Goal: Task Accomplishment & Management: Complete application form

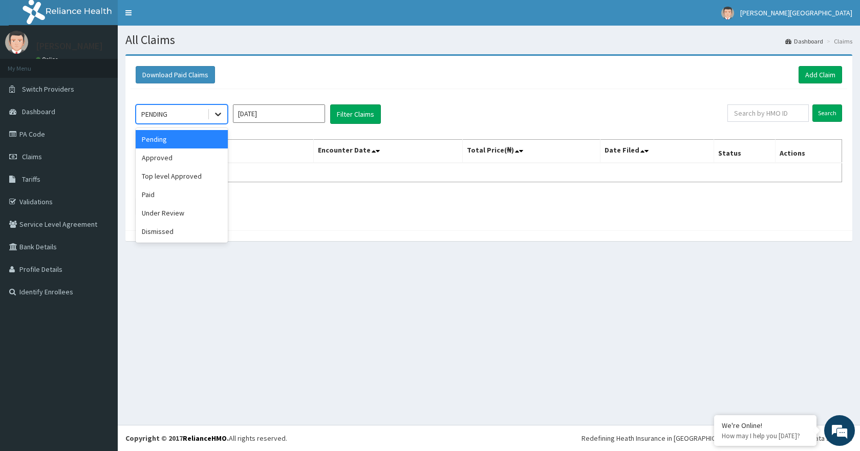
click at [221, 115] on icon at bounding box center [218, 114] width 10 height 10
click at [202, 158] on div "Approved" at bounding box center [182, 157] width 92 height 18
click at [817, 70] on link "Add Claim" at bounding box center [819, 74] width 43 height 17
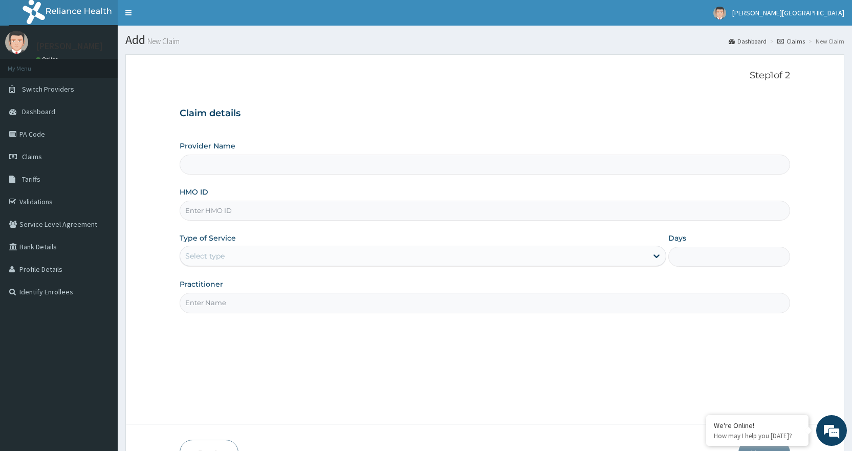
type input "[PERSON_NAME][GEOGRAPHIC_DATA]"
click at [619, 169] on input "[PERSON_NAME][GEOGRAPHIC_DATA]" at bounding box center [485, 165] width 610 height 20
click at [629, 216] on input "HMO ID" at bounding box center [485, 211] width 610 height 20
type input "OHT/12810/A"
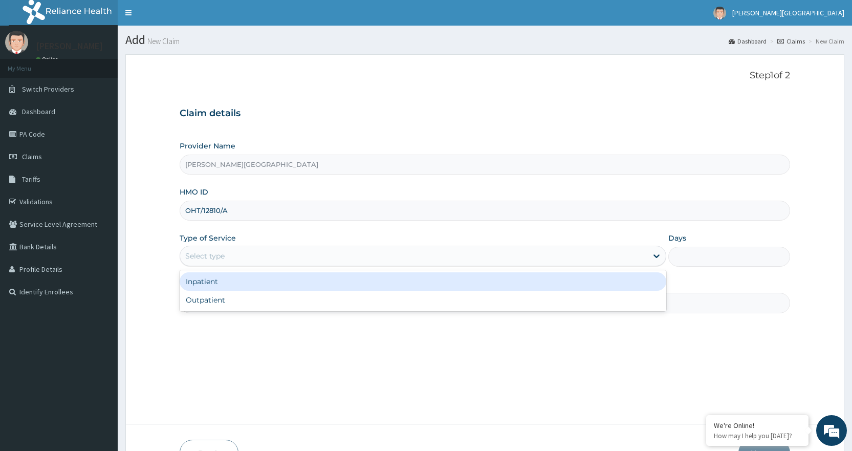
click at [321, 259] on div "Select type" at bounding box center [413, 256] width 467 height 16
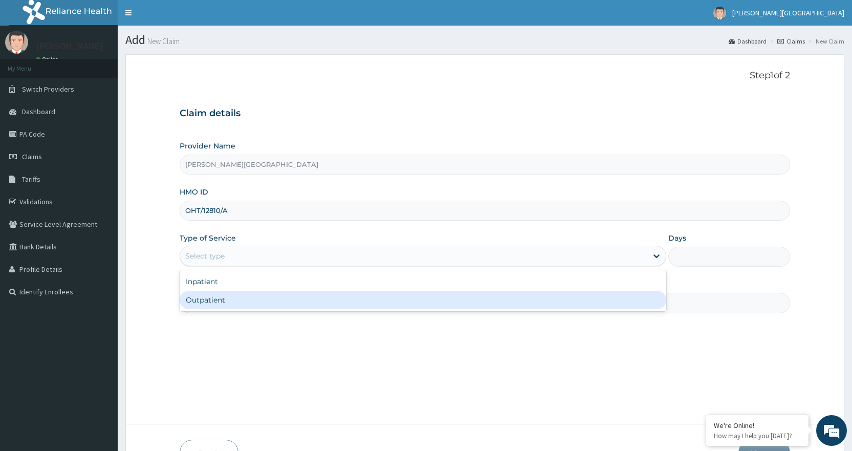
click at [316, 300] on div "Outpatient" at bounding box center [423, 300] width 487 height 18
type input "1"
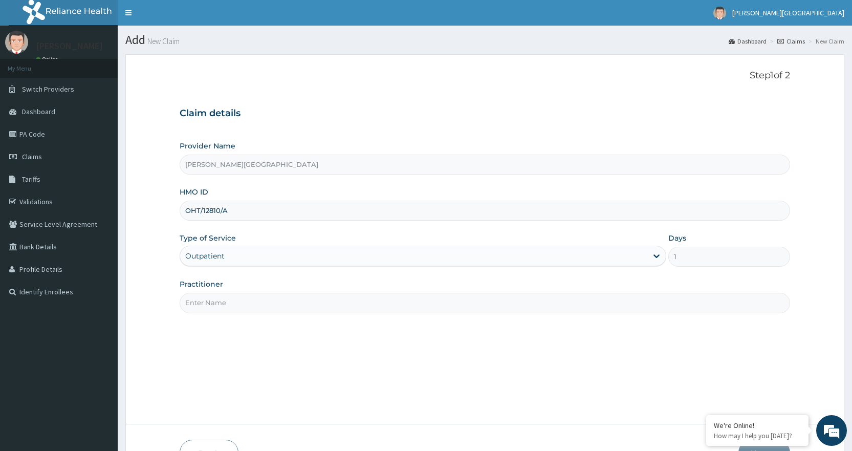
click at [496, 307] on input "Practitioner" at bounding box center [485, 303] width 610 height 20
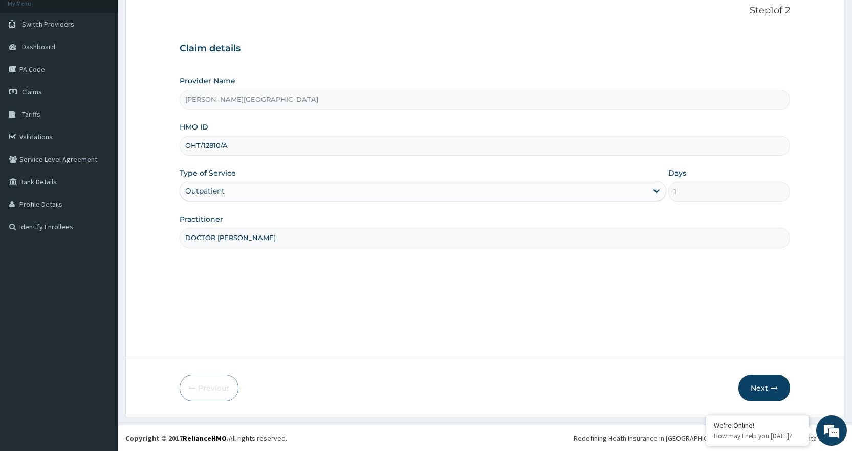
type input "DOCTOR SAMUEL CHINYELUGO"
click at [850, 332] on section "Step 1 of 2 Claim details Provider Name Mary The Queen Hospital HMO ID OHT/1281…" at bounding box center [485, 203] width 734 height 443
click at [763, 384] on button "Next" at bounding box center [764, 387] width 52 height 27
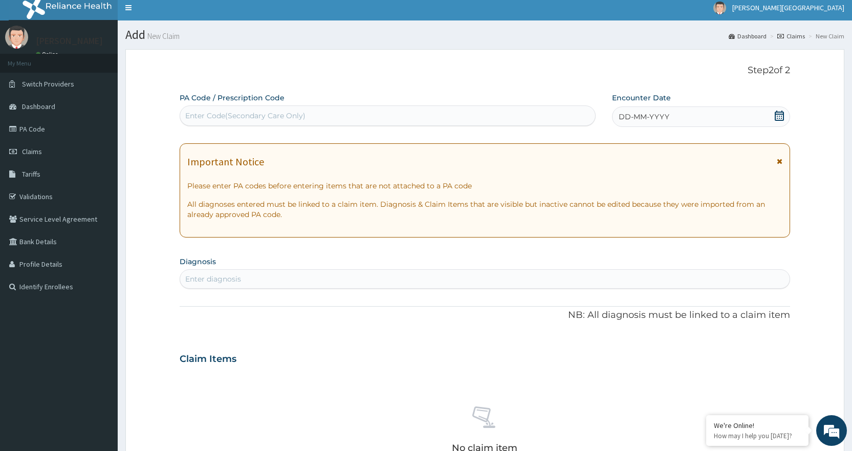
scroll to position [0, 0]
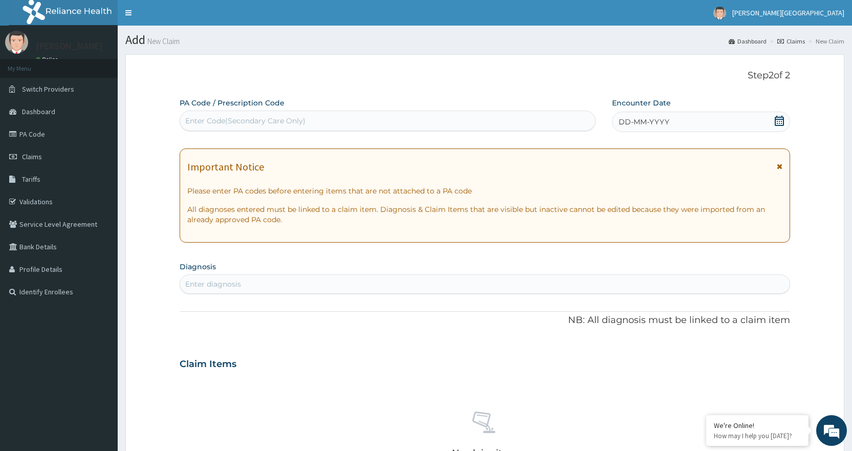
click at [494, 121] on div "Enter Code(Secondary Care Only)" at bounding box center [387, 121] width 414 height 16
click at [55, 137] on link "PA Code" at bounding box center [59, 134] width 118 height 23
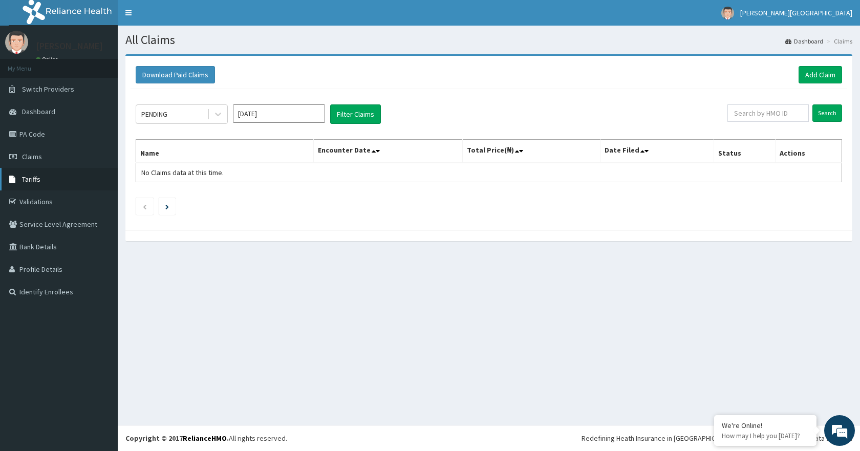
click at [59, 175] on link "Tariffs" at bounding box center [59, 179] width 118 height 23
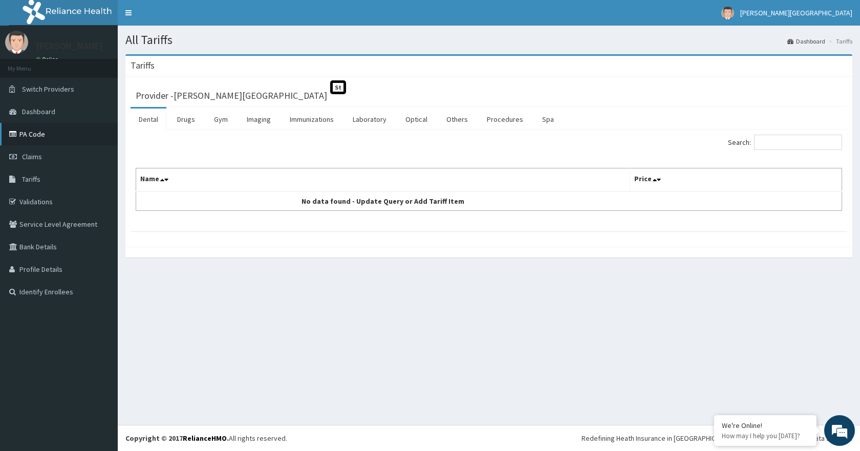
click at [61, 135] on link "PA Code" at bounding box center [59, 134] width 118 height 23
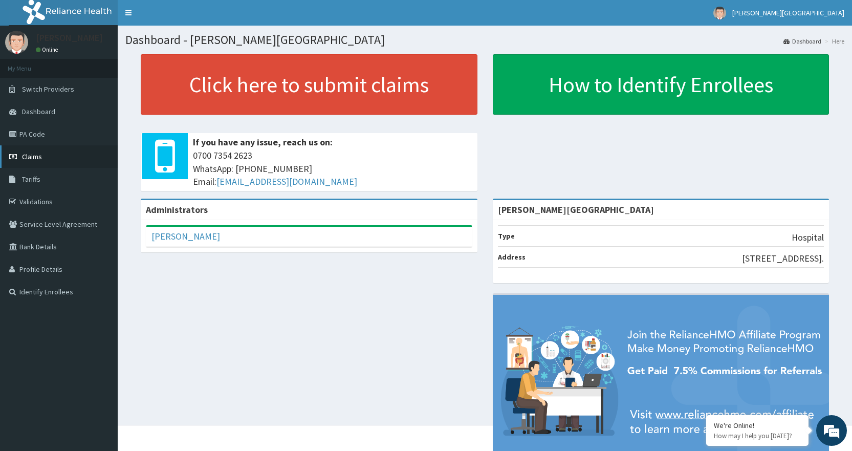
click at [39, 159] on span "Claims" at bounding box center [32, 156] width 20 height 9
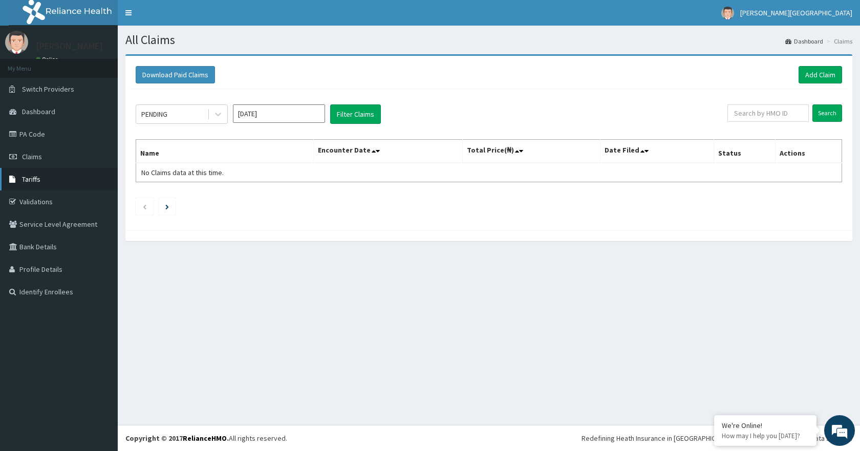
click at [39, 178] on span "Tariffs" at bounding box center [31, 178] width 18 height 9
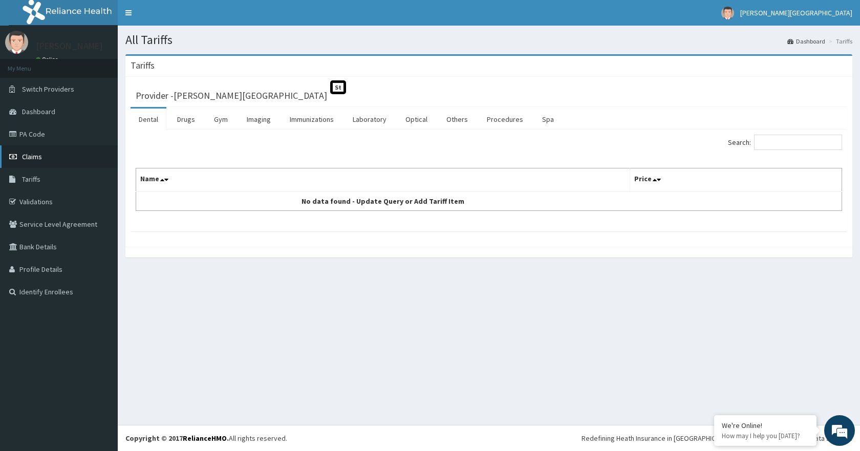
click at [42, 151] on link "Claims" at bounding box center [59, 156] width 118 height 23
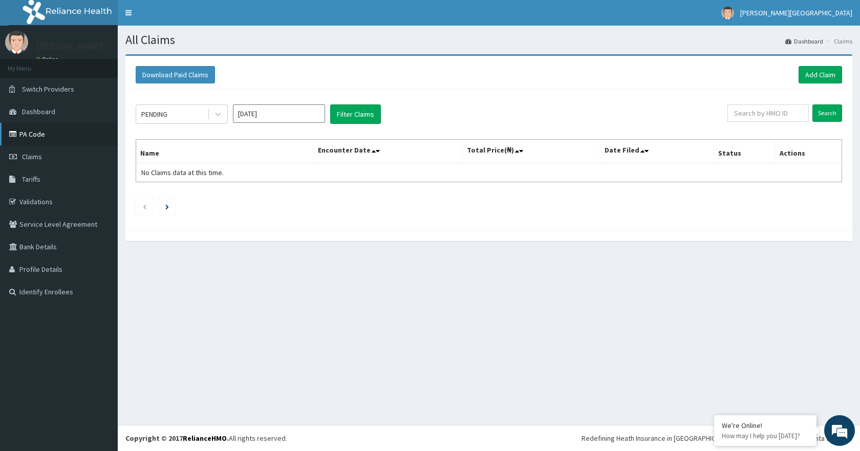
click at [45, 137] on link "PA Code" at bounding box center [59, 134] width 118 height 23
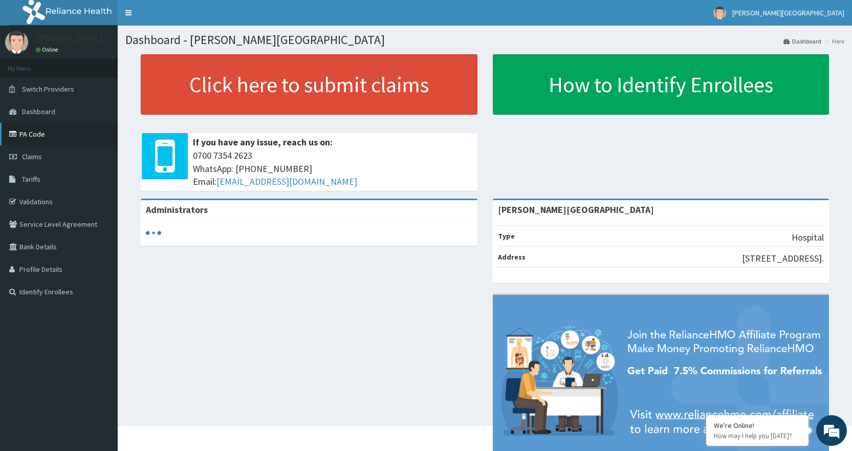
click at [55, 141] on link "PA Code" at bounding box center [59, 134] width 118 height 23
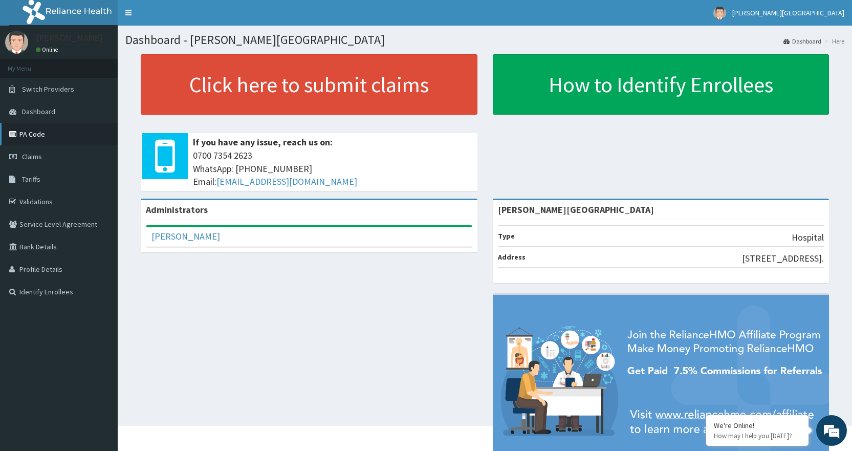
click at [47, 125] on link "PA Code" at bounding box center [59, 134] width 118 height 23
